Goal: Complete application form

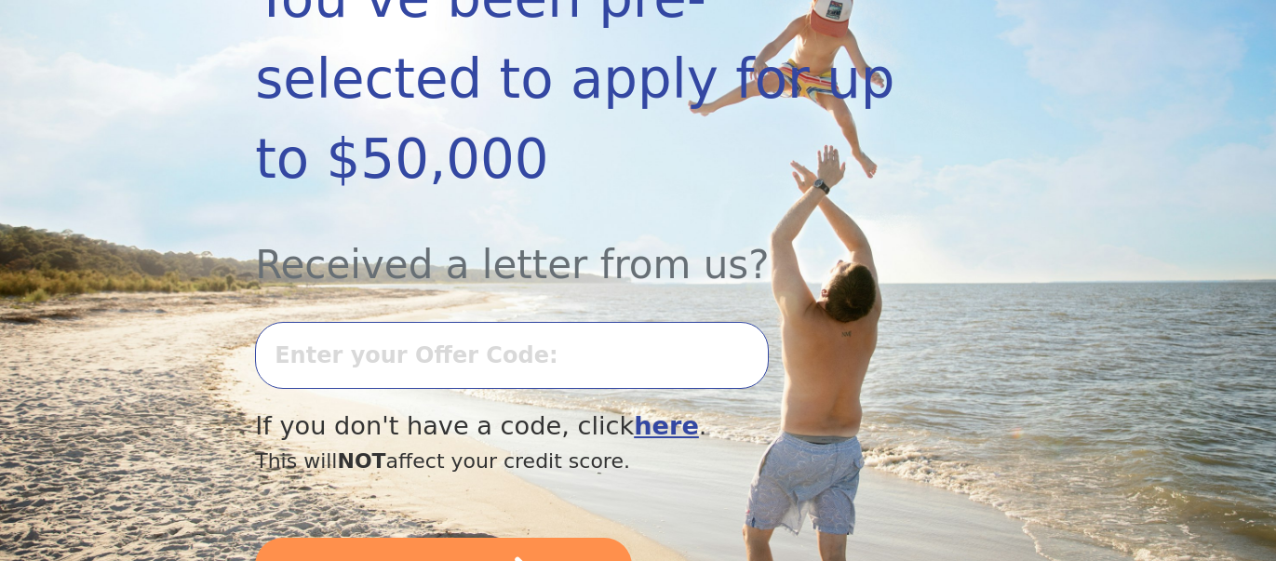
scroll to position [407, 0]
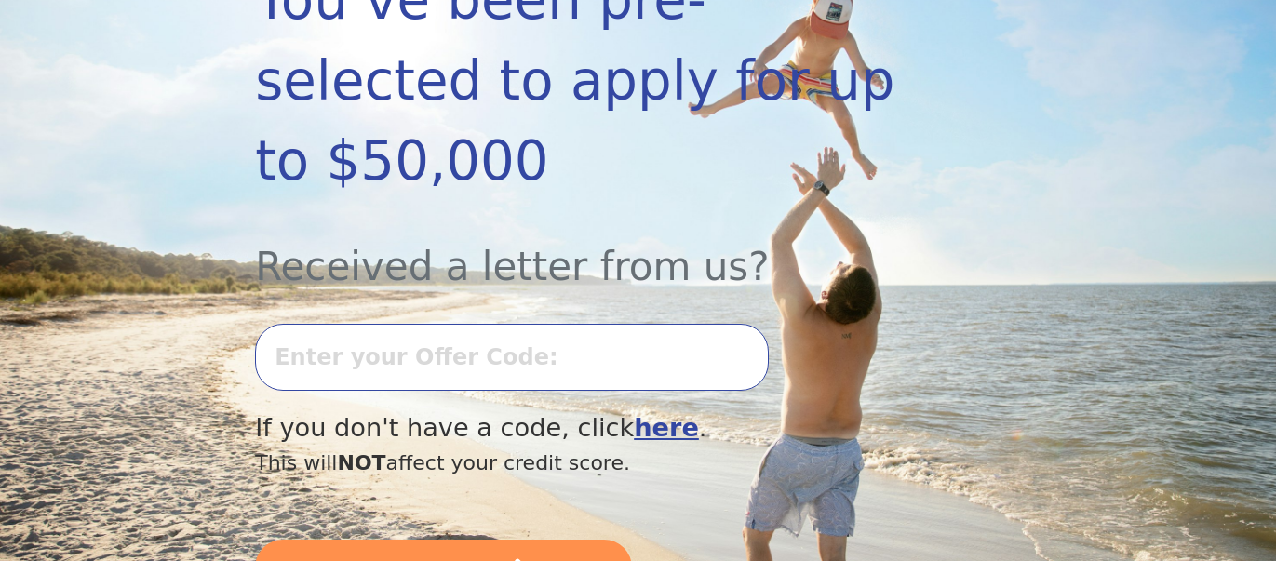
click at [525, 324] on input "text" at bounding box center [512, 357] width 514 height 67
click at [1270, 7] on section "Dear Valued Customer You’ve been pre-selected to apply for up to $50,000 Receiv…" at bounding box center [638, 247] width 1276 height 906
click at [490, 324] on input "text" at bounding box center [512, 357] width 514 height 67
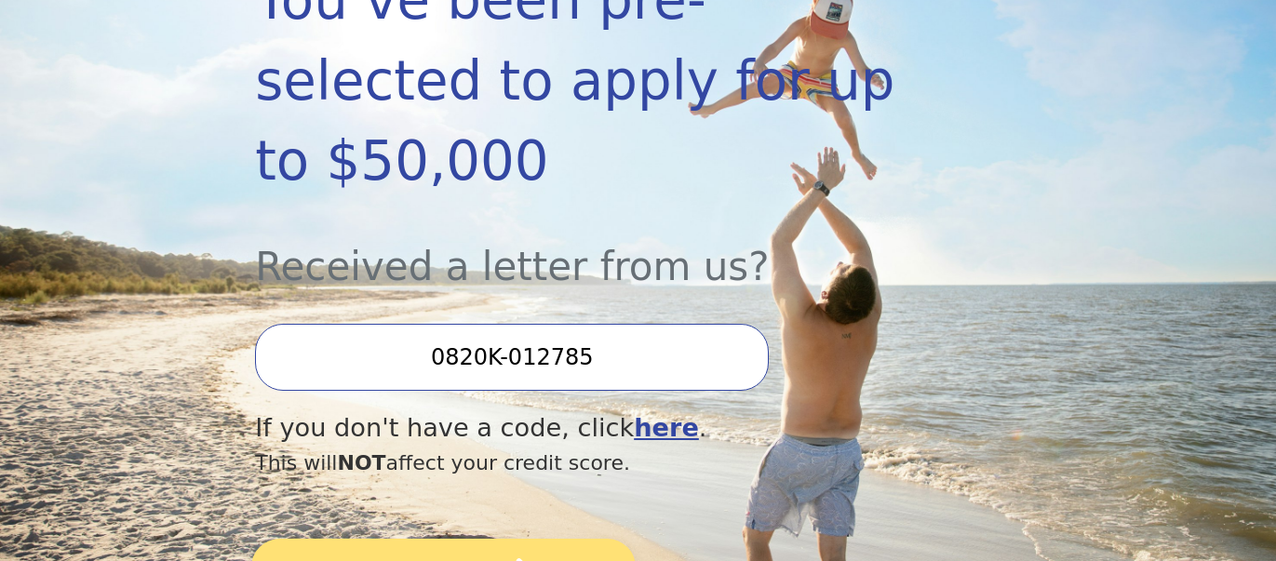
type input "0820K-012785"
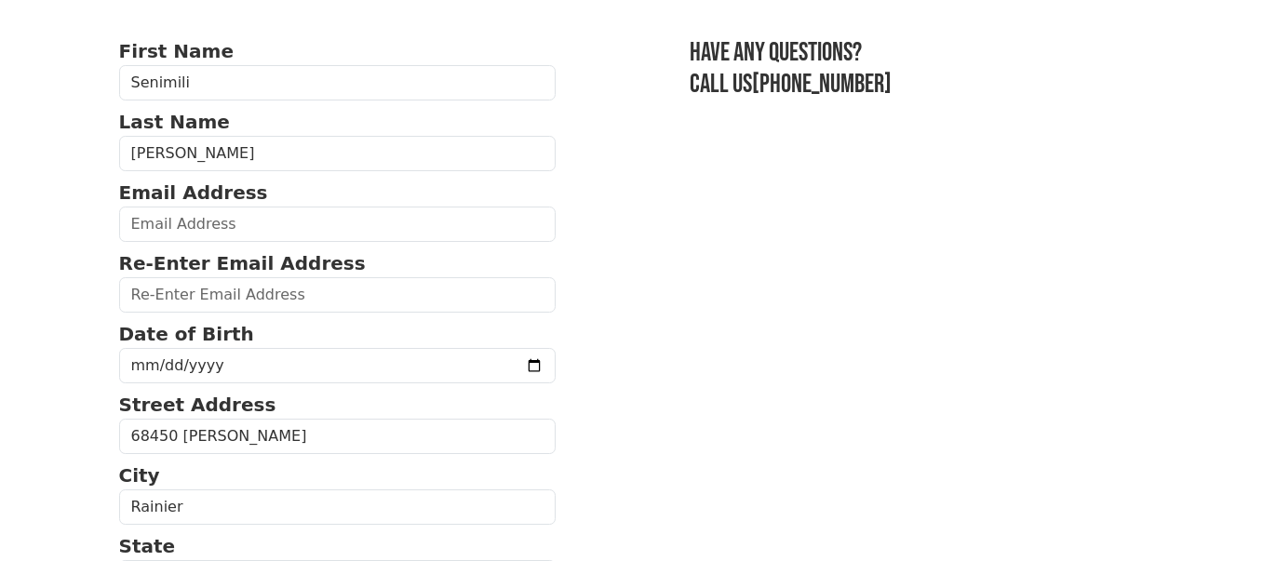
scroll to position [114, 0]
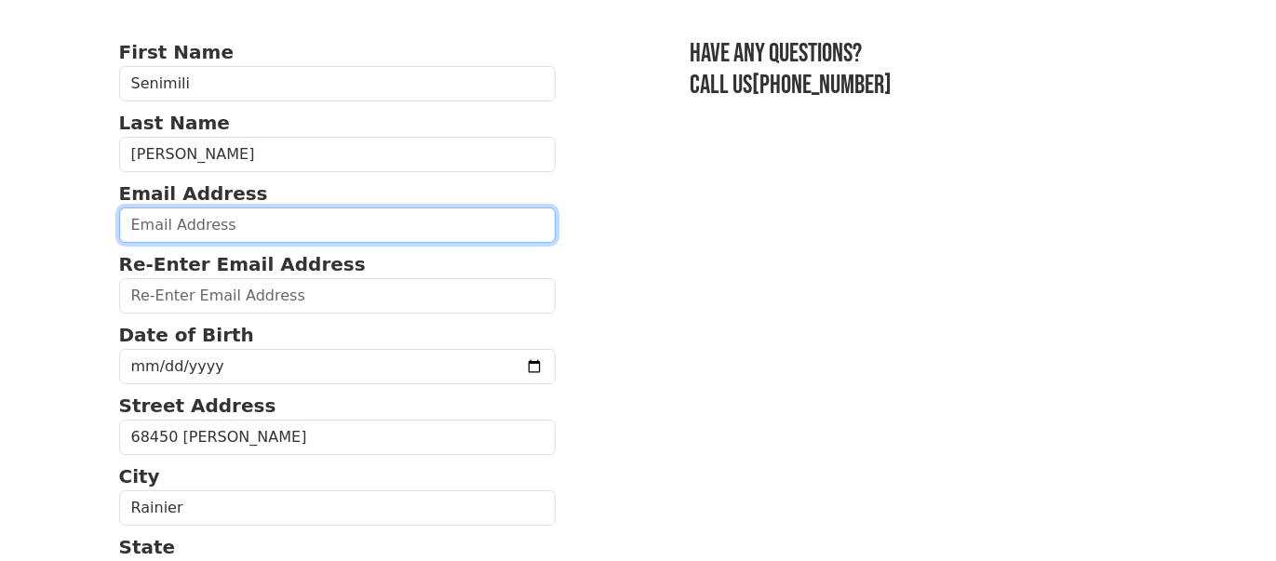
click at [291, 219] on input "email" at bounding box center [337, 225] width 437 height 35
type input "[PERSON_NAME][EMAIL_ADDRESS][PERSON_NAME][DOMAIN_NAME]"
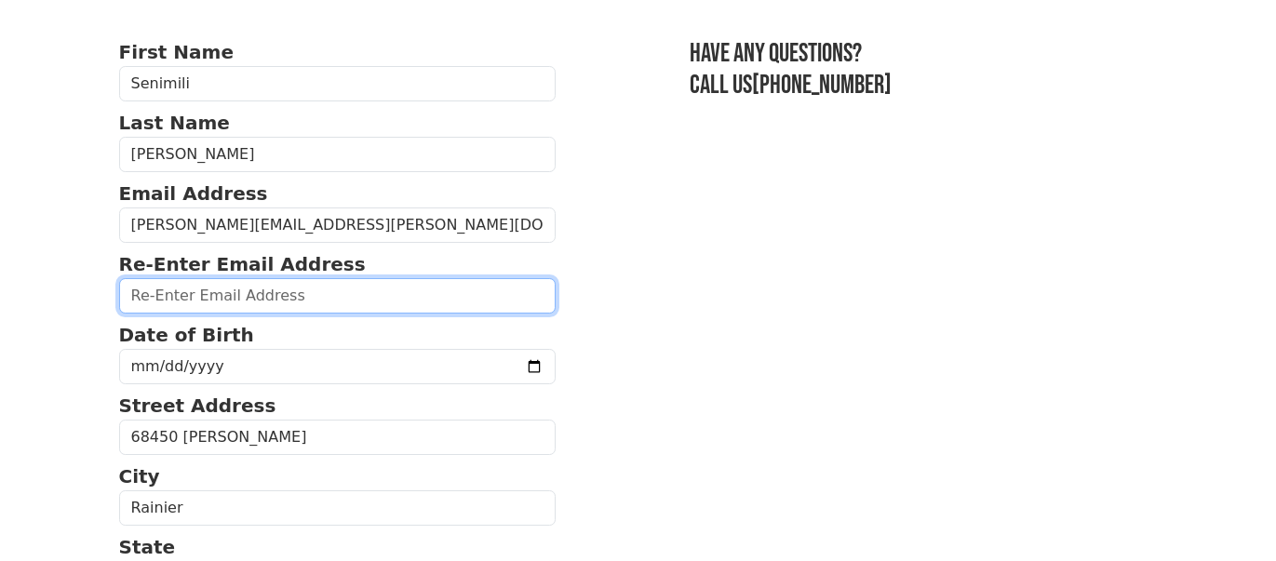
click at [356, 292] on input "email" at bounding box center [337, 295] width 437 height 35
type input "[PERSON_NAME][EMAIL_ADDRESS][PERSON_NAME][DOMAIN_NAME]"
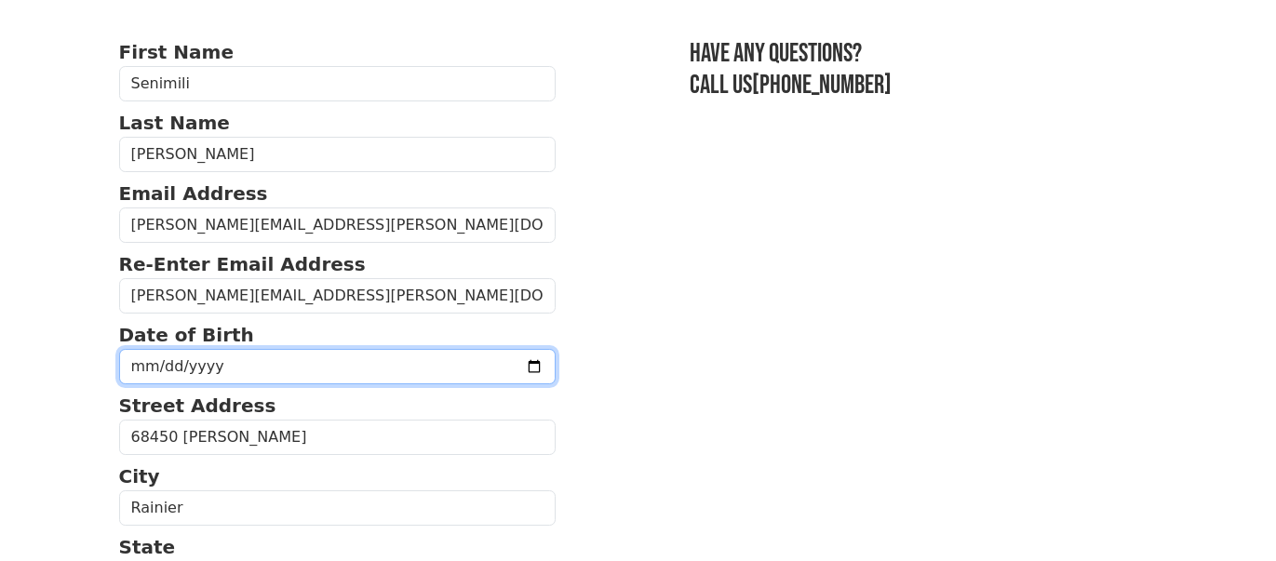
type input "[PHONE_NUMBER]"
type input "[DATE]"
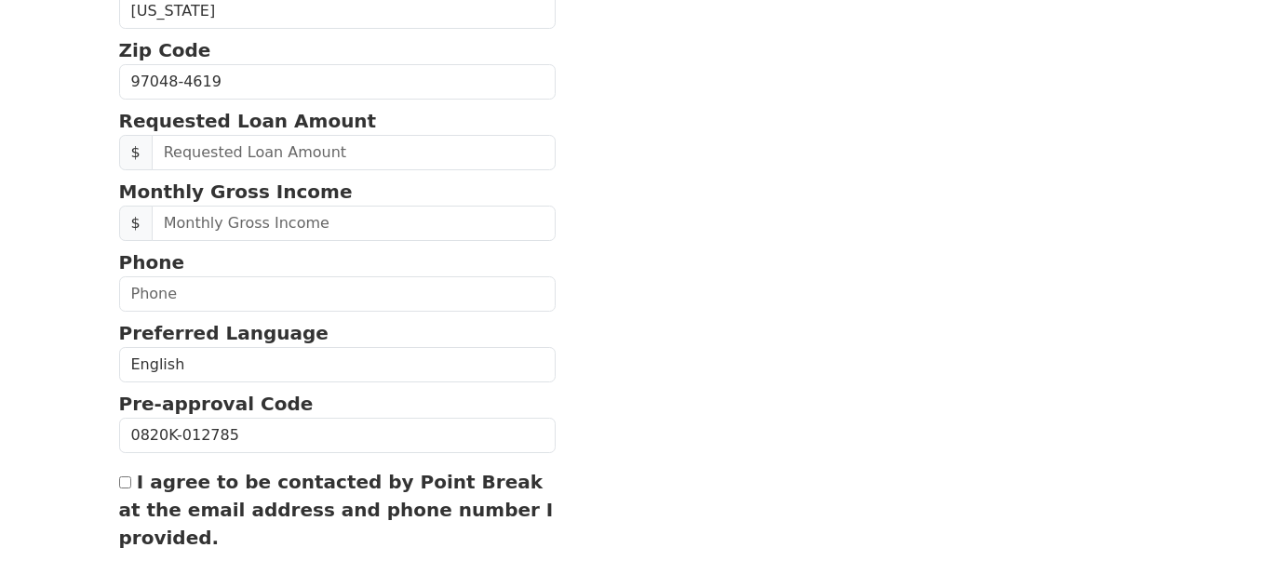
scroll to position [683, 0]
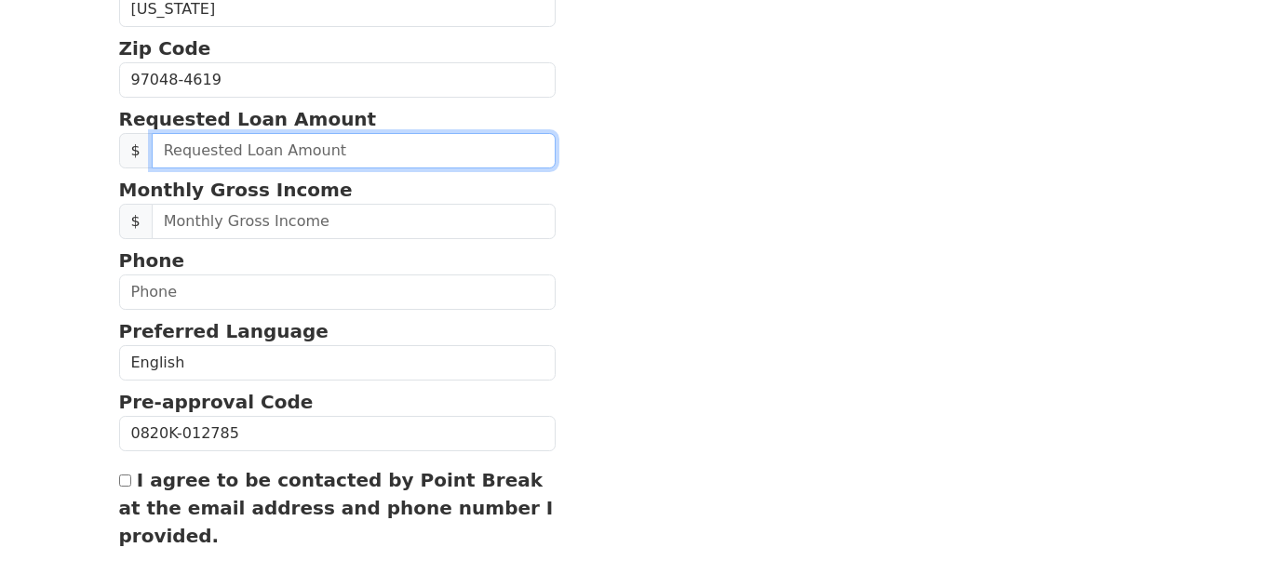
click at [320, 137] on input "text" at bounding box center [354, 150] width 405 height 35
type input "20,000.00"
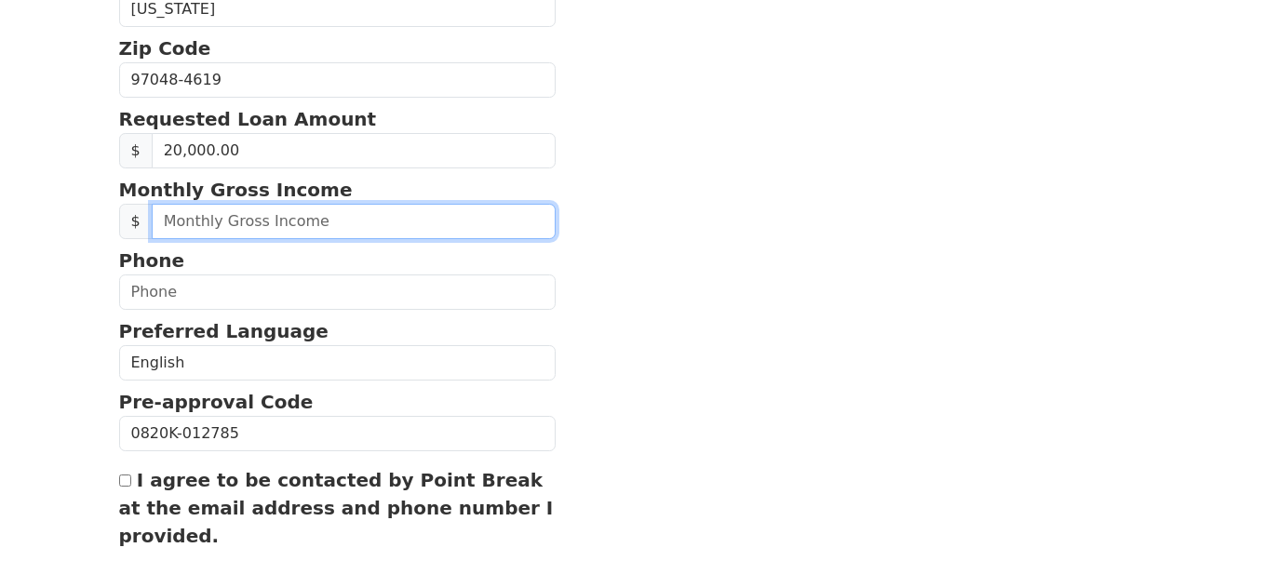
click at [369, 218] on input "text" at bounding box center [354, 221] width 405 height 35
type input "1.00"
type input "2,000.00"
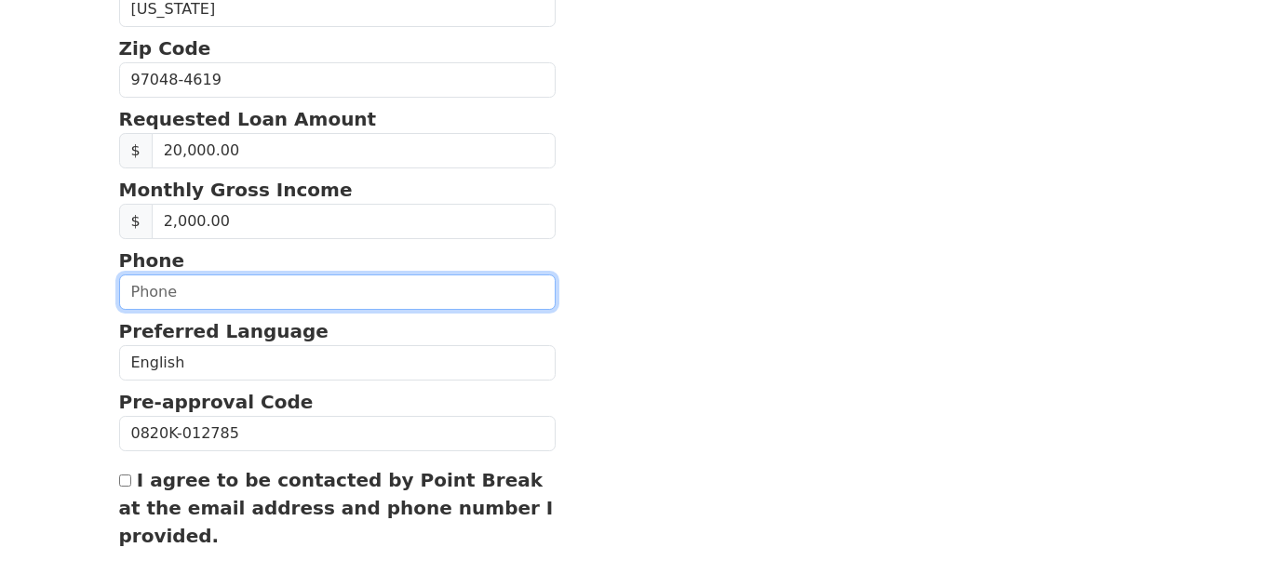
click at [409, 276] on input "text" at bounding box center [337, 292] width 437 height 35
type input "[PHONE_NUMBER]"
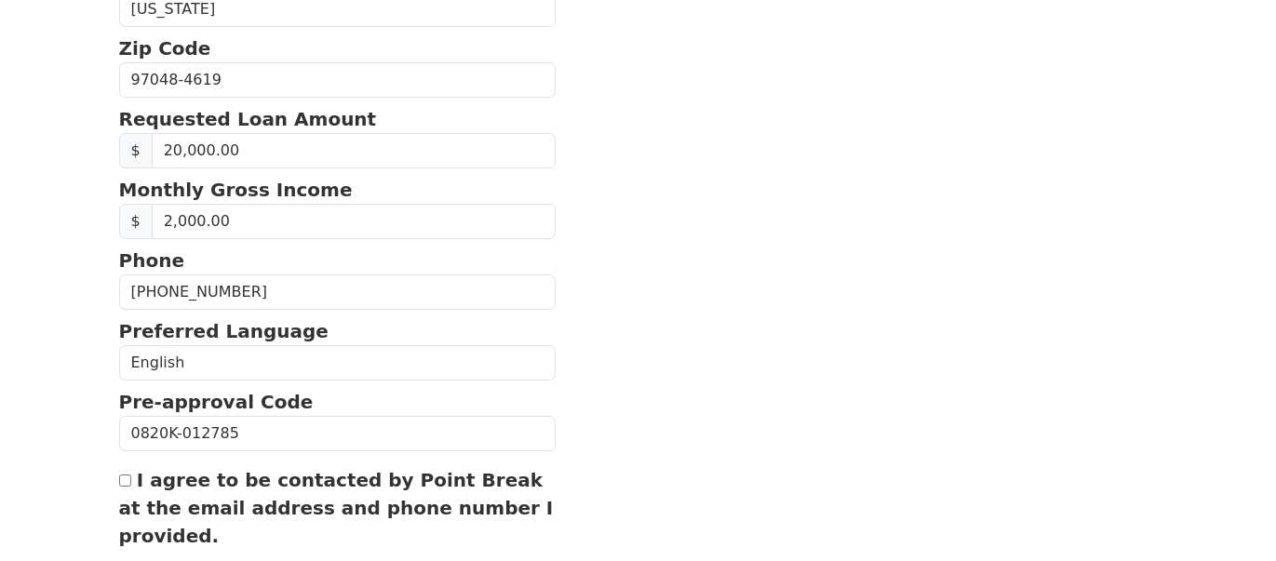
click at [125, 475] on input "I agree to be contacted by Point Break at the email address and phone number I …" at bounding box center [125, 481] width 12 height 12
checkbox input "true"
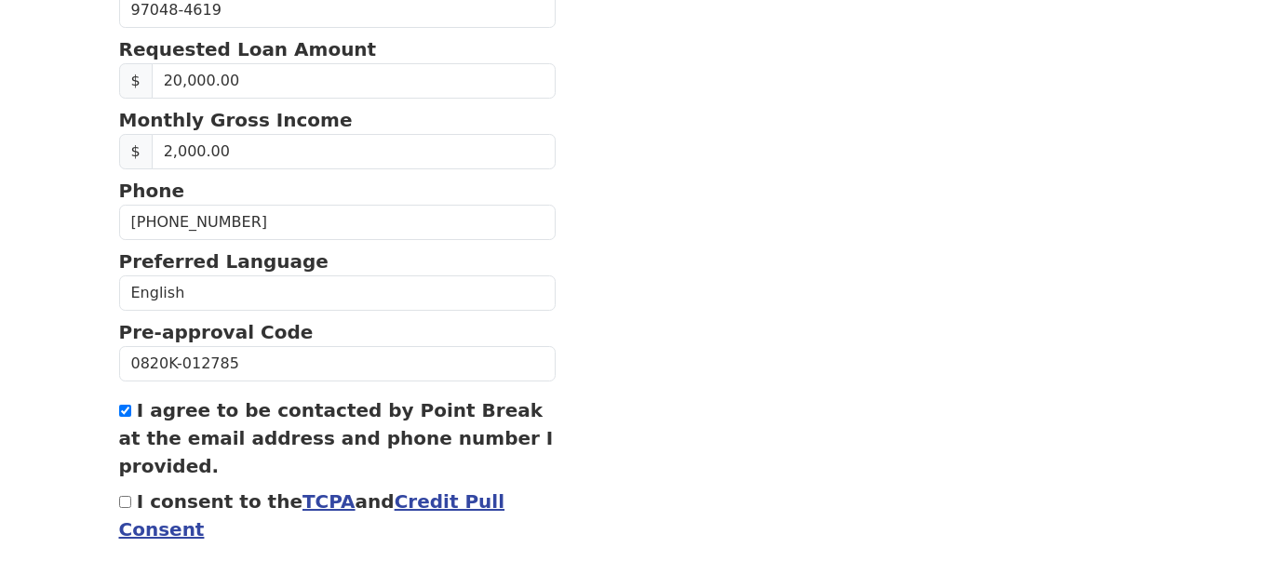
scroll to position [853, 0]
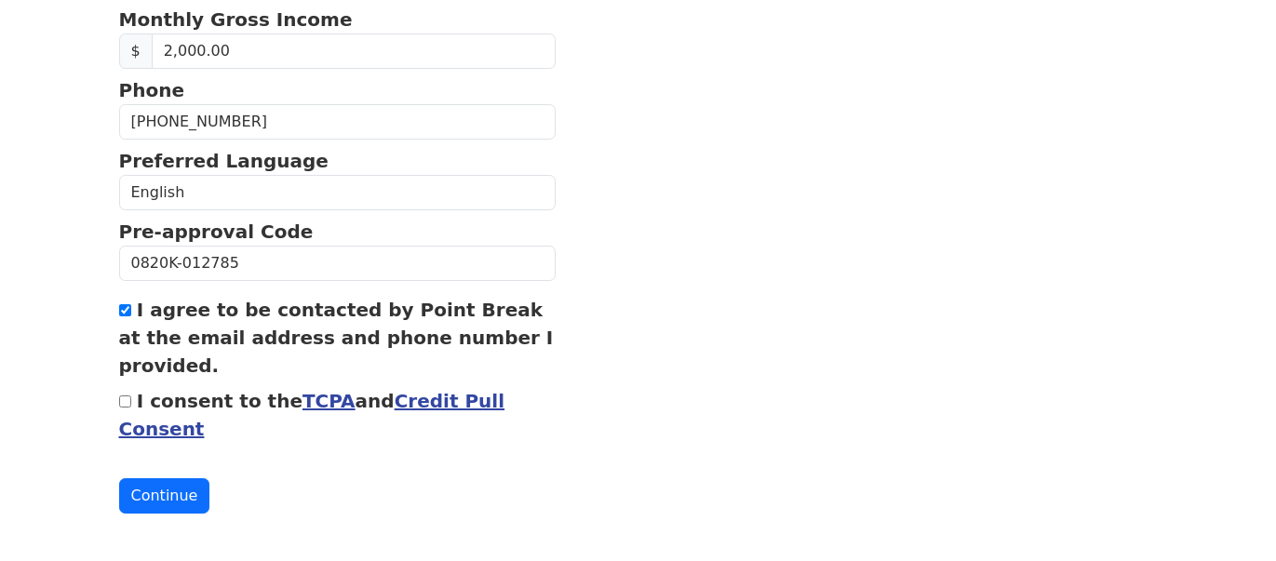
click at [119, 396] on input "I consent to the TCPA and Credit Pull Consent" at bounding box center [125, 402] width 12 height 12
checkbox input "true"
click at [163, 490] on button "Continue" at bounding box center [164, 495] width 91 height 35
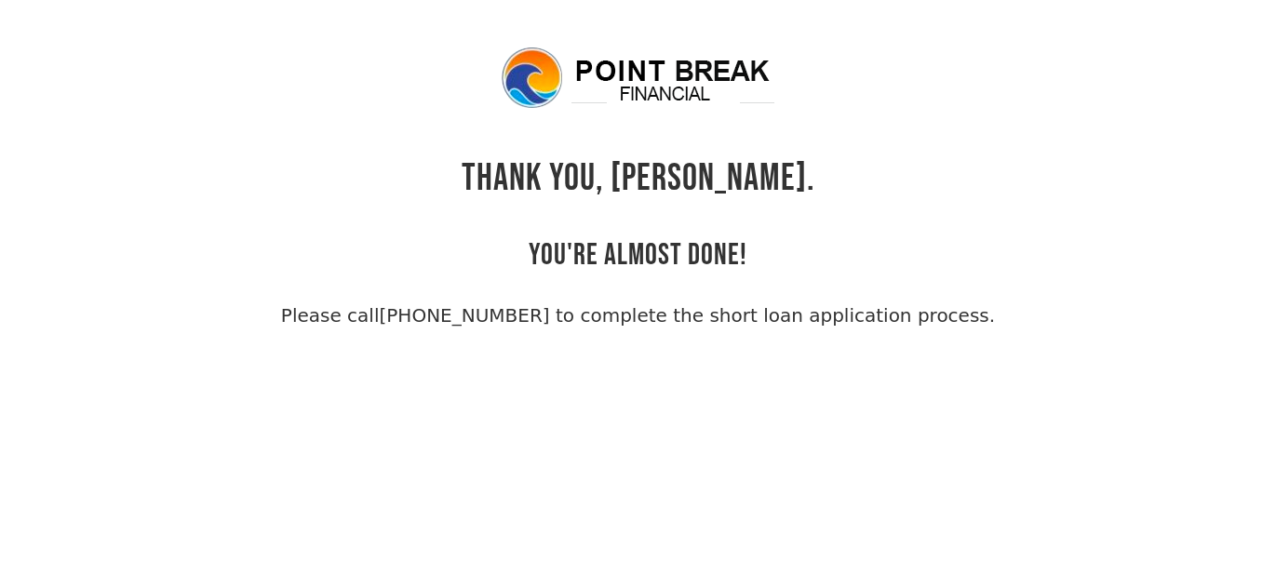
scroll to position [44, 0]
